Goal: Transaction & Acquisition: Purchase product/service

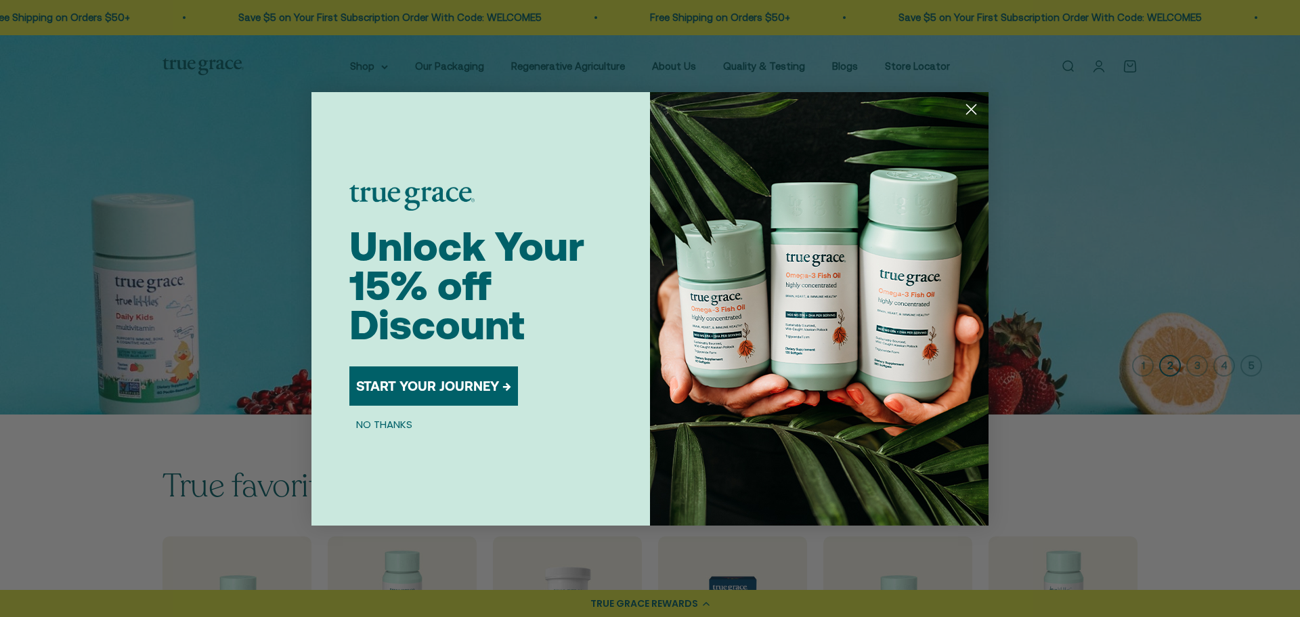
click at [964, 105] on circle "Close dialog" at bounding box center [971, 108] width 22 height 22
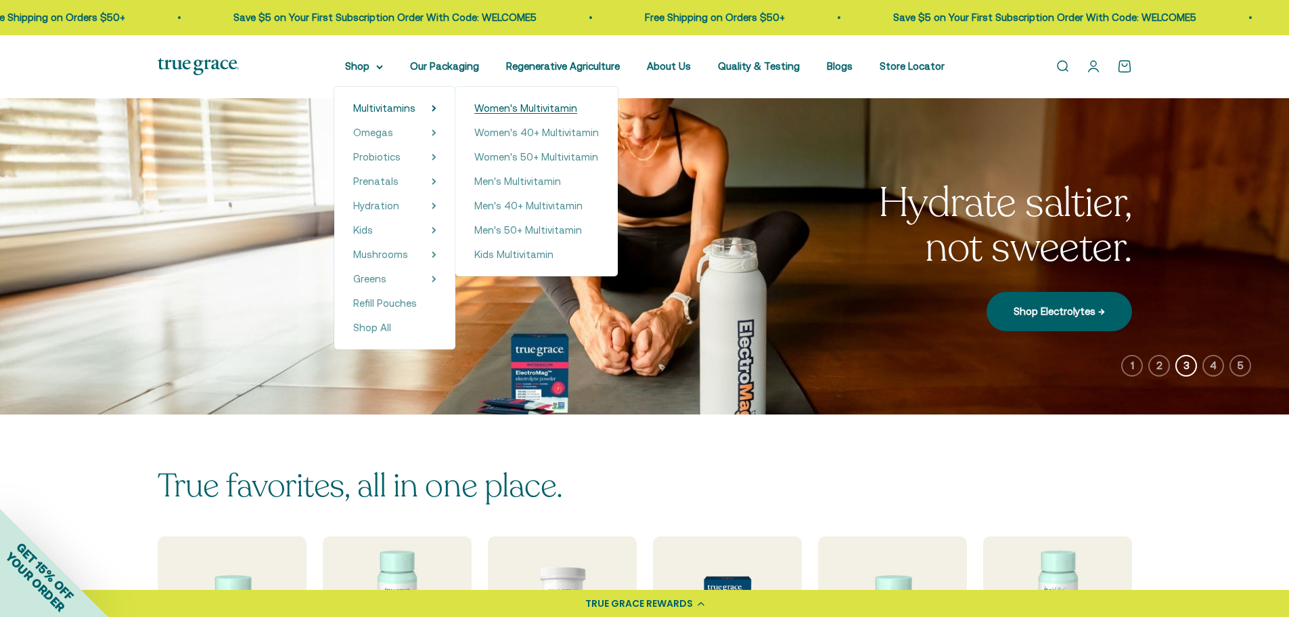
click at [517, 111] on span "Women's Multivitamin" at bounding box center [525, 108] width 103 height 12
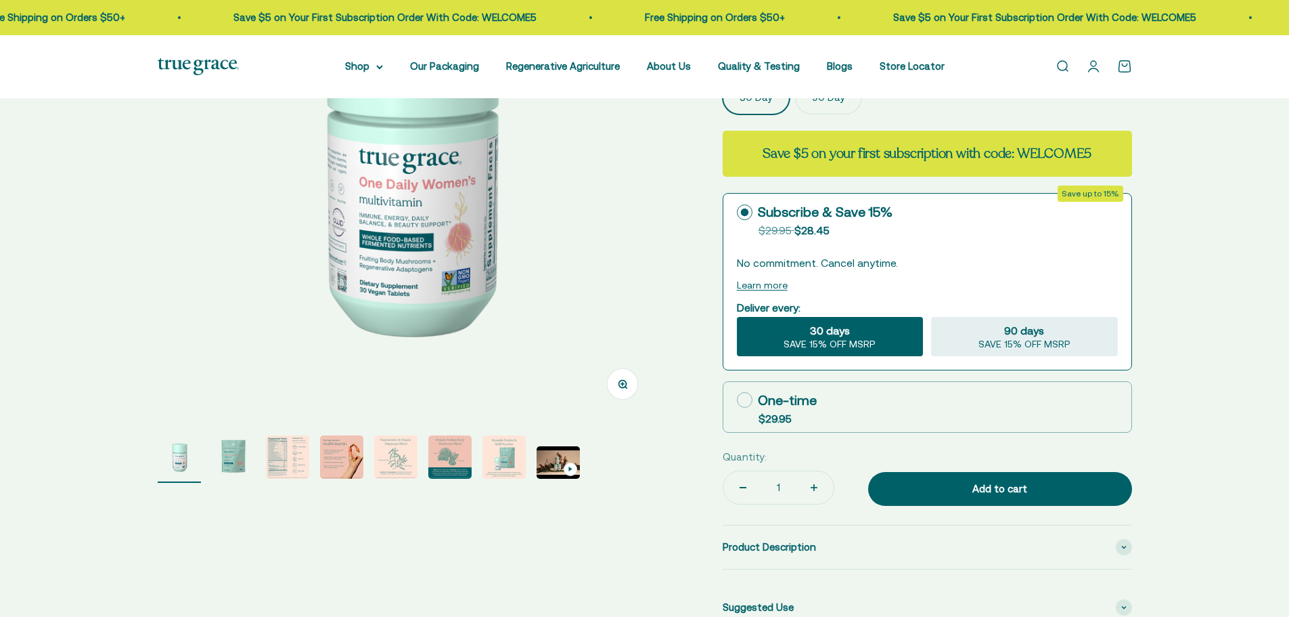
scroll to position [271, 0]
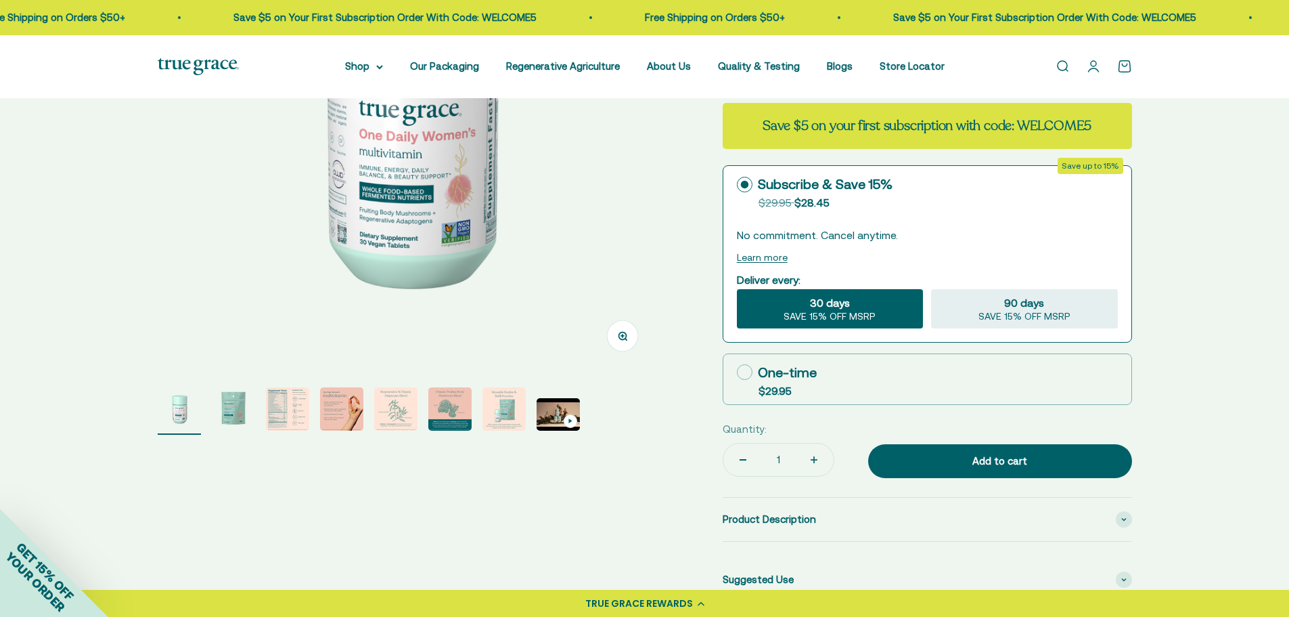
click at [273, 410] on img "Go to item 3" at bounding box center [287, 408] width 43 height 43
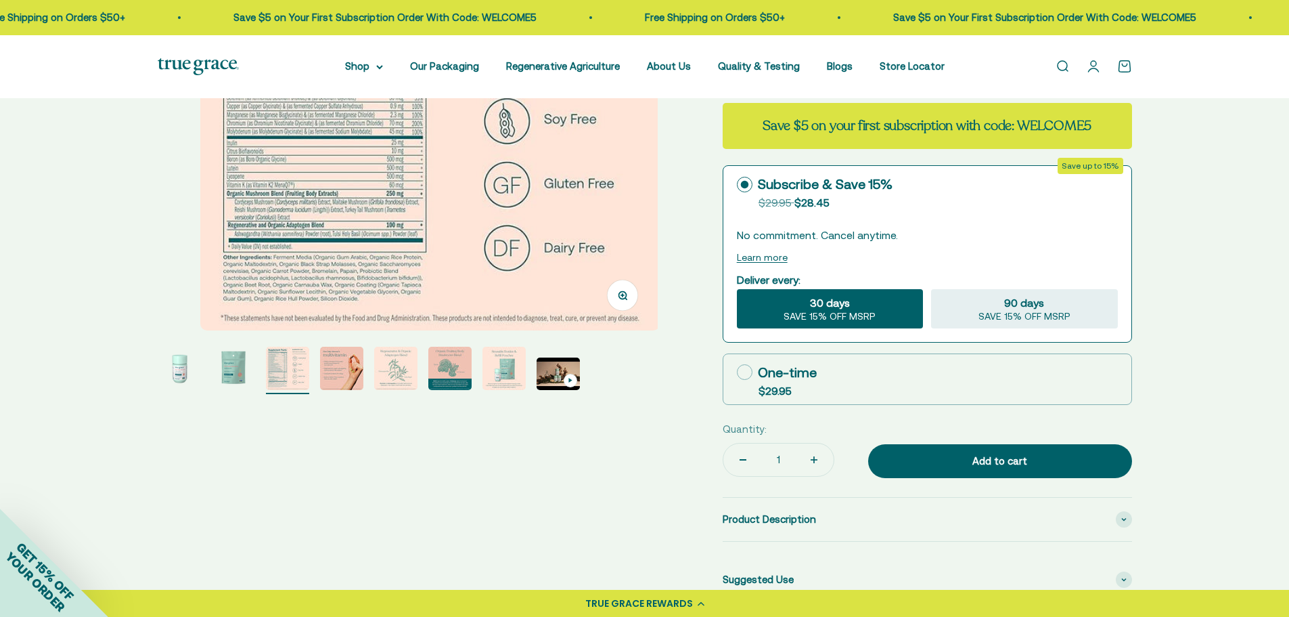
scroll to position [0, 1033]
